Goal: Information Seeking & Learning: Learn about a topic

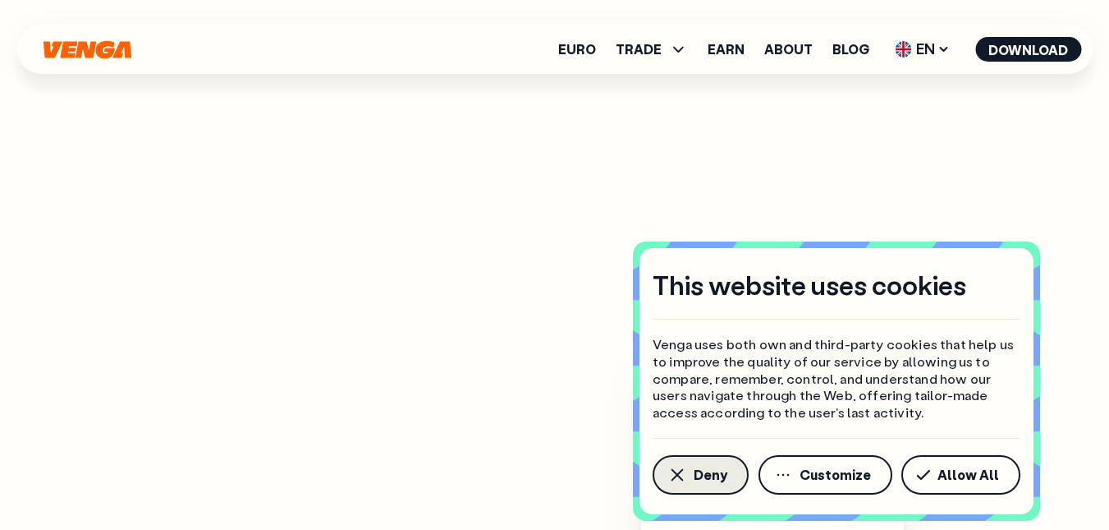
scroll to position [480, 0]
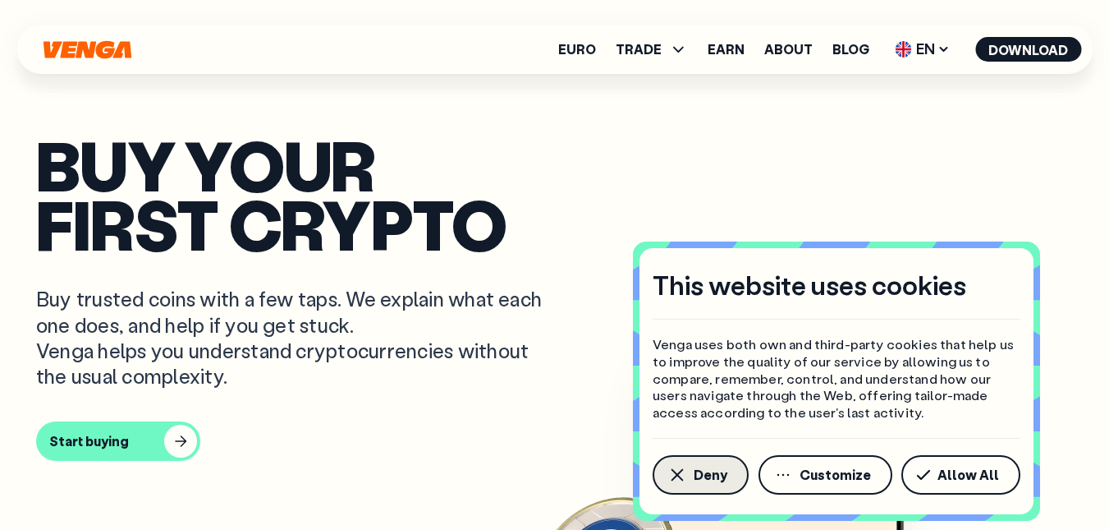
click at [716, 481] on span "Deny" at bounding box center [711, 474] width 34 height 13
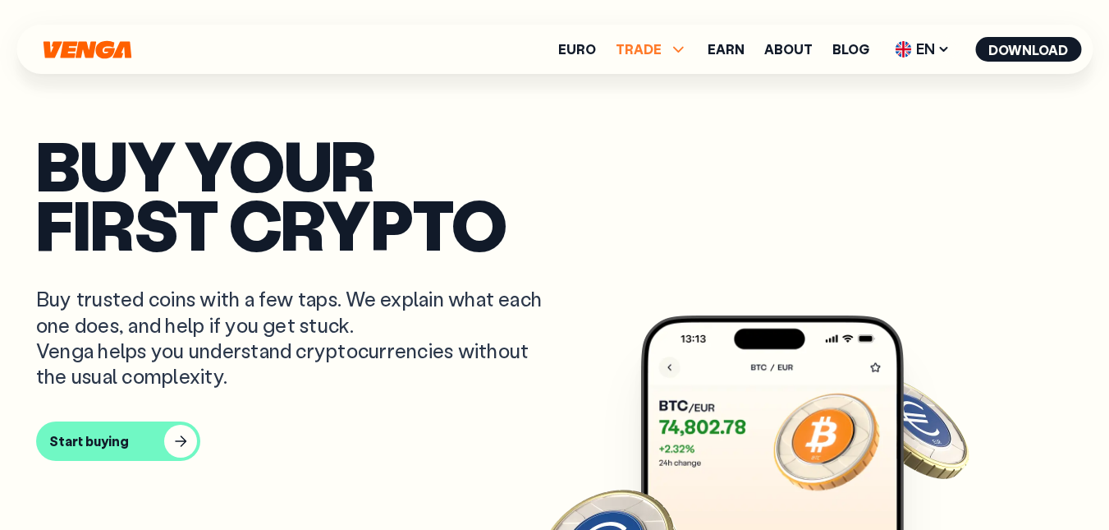
click at [644, 54] on span "TRADE" at bounding box center [639, 49] width 46 height 13
click at [731, 50] on link "Earn" at bounding box center [726, 49] width 37 height 13
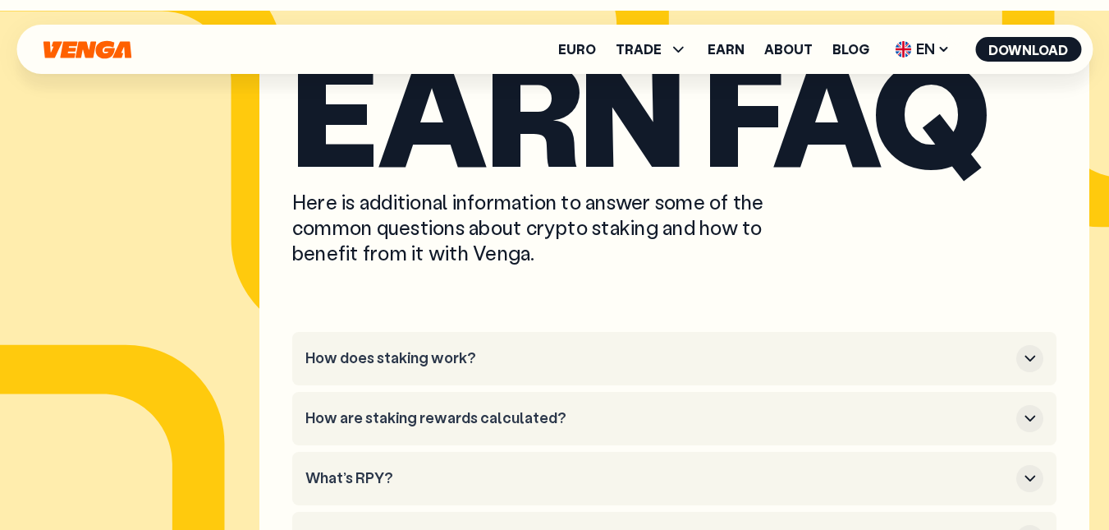
scroll to position [6930, 0]
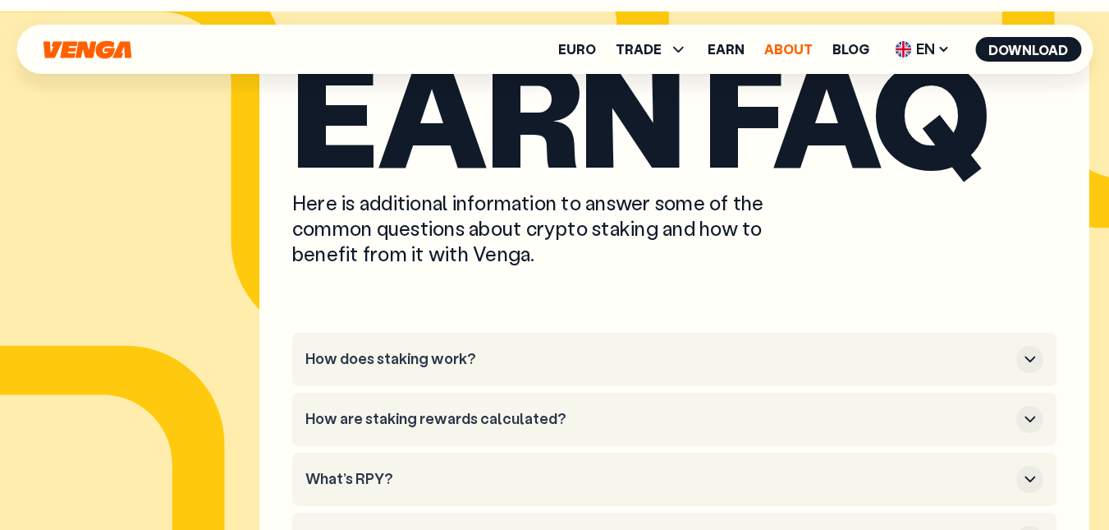
click at [789, 47] on link "About" at bounding box center [788, 49] width 48 height 13
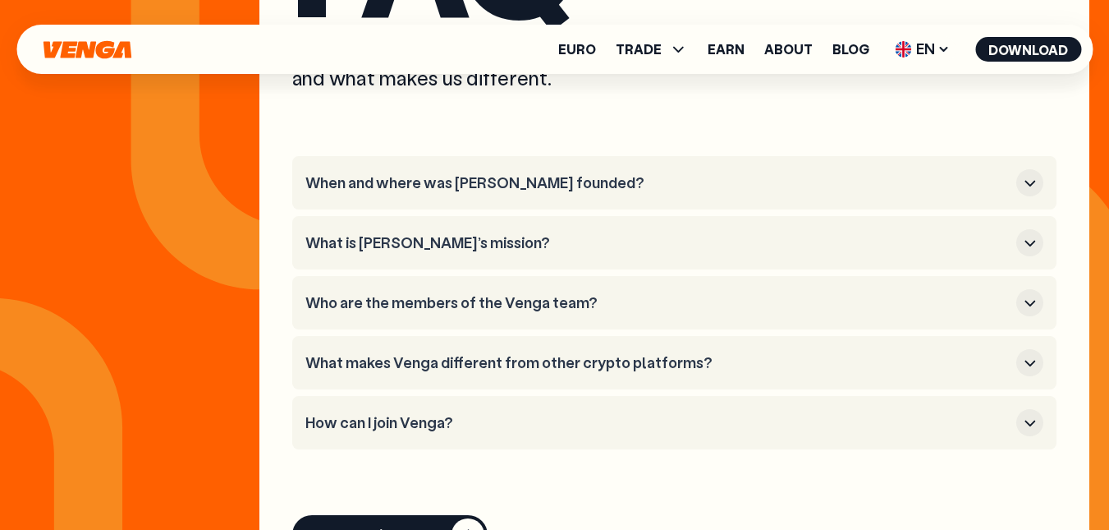
scroll to position [6100, 0]
click at [575, 413] on h3 "How can I join Venga?" at bounding box center [657, 422] width 704 height 18
